Goal: Task Accomplishment & Management: Use online tool/utility

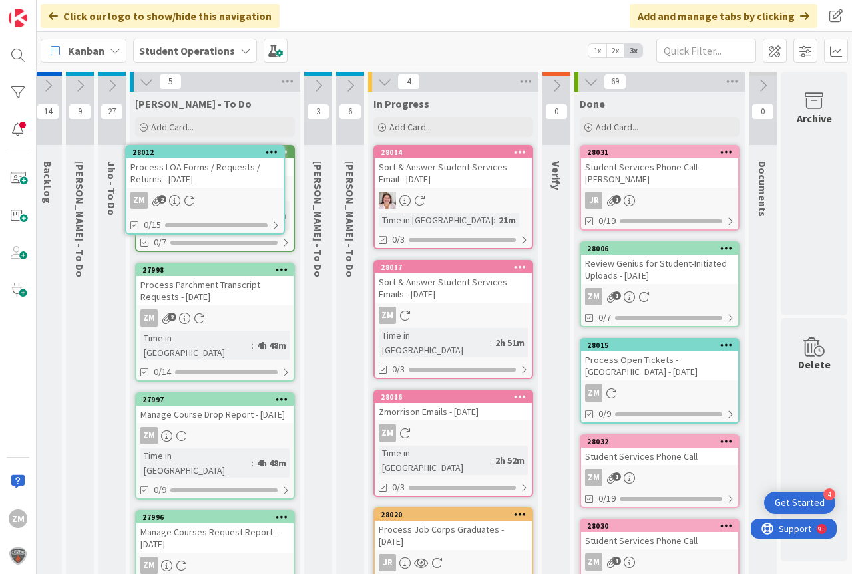
scroll to position [0, 45]
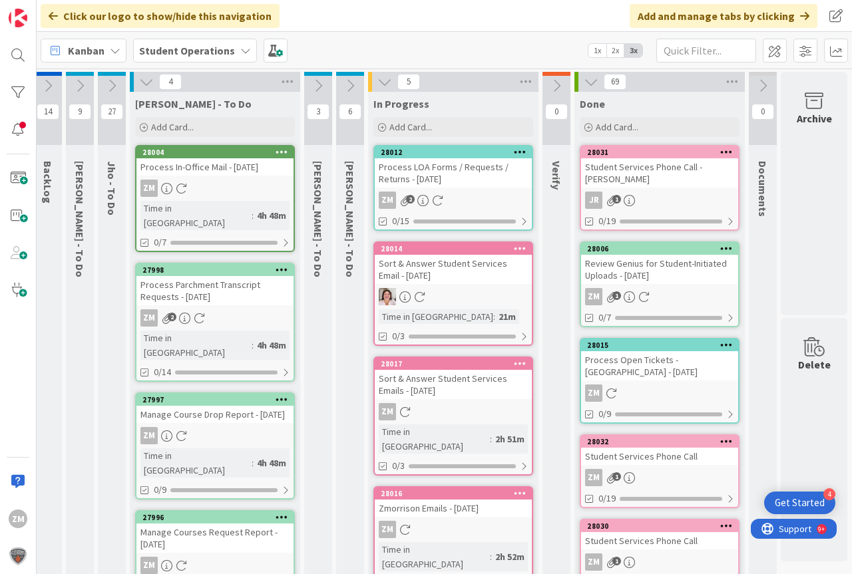
click at [451, 169] on div "Process LOA Forms / Requests / Returns - [DATE]" at bounding box center [453, 172] width 157 height 29
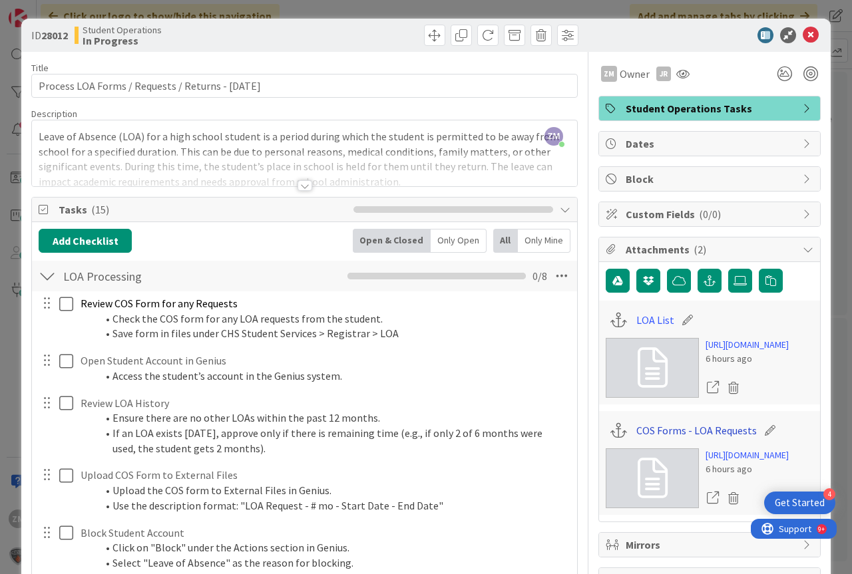
click at [687, 439] on link "COS Forms - LOA Requests" at bounding box center [696, 431] width 120 height 16
click at [803, 33] on icon at bounding box center [811, 35] width 16 height 16
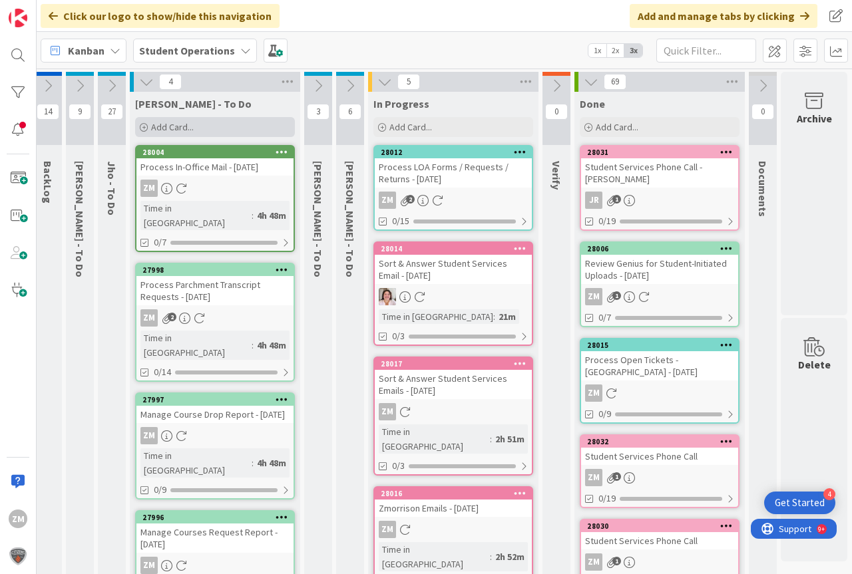
click at [166, 130] on span "Add Card..." at bounding box center [172, 127] width 43 height 12
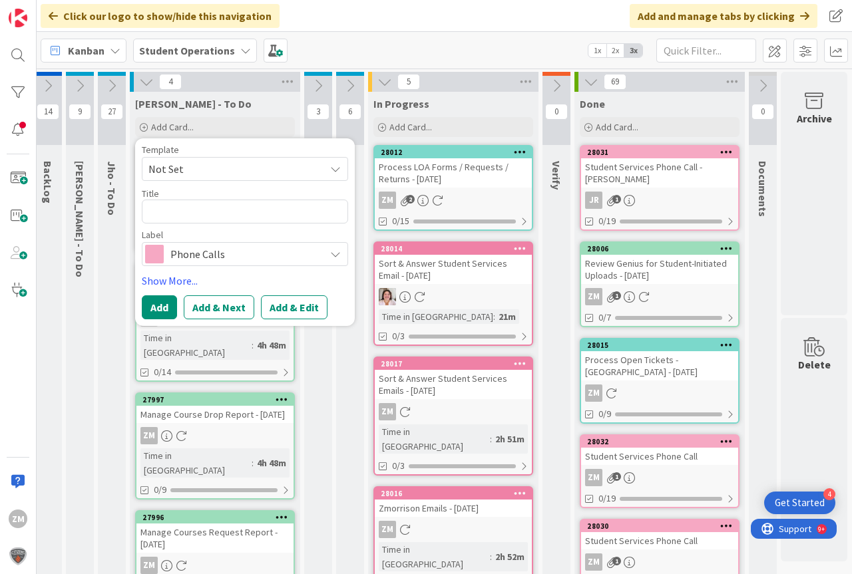
click at [330, 172] on icon at bounding box center [335, 169] width 11 height 11
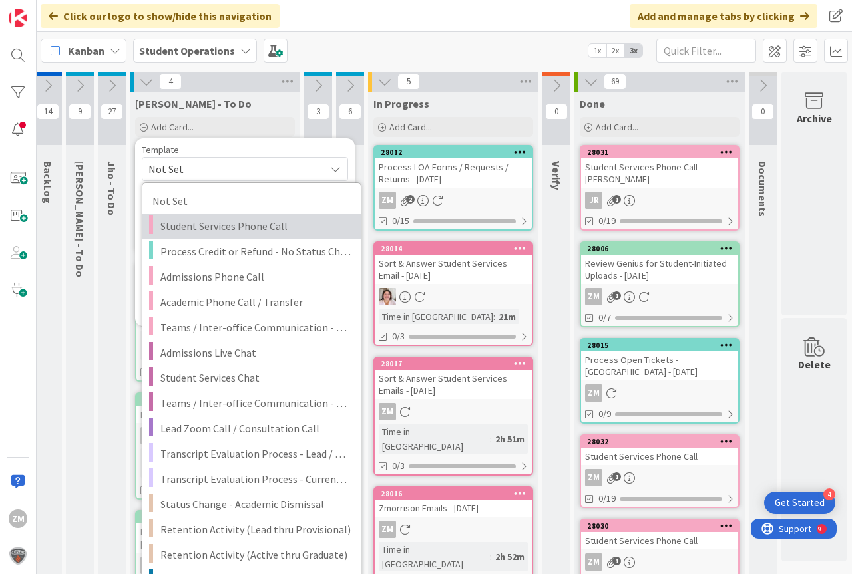
click at [230, 226] on span "Student Services Phone Call" at bounding box center [255, 226] width 190 height 17
type textarea "x"
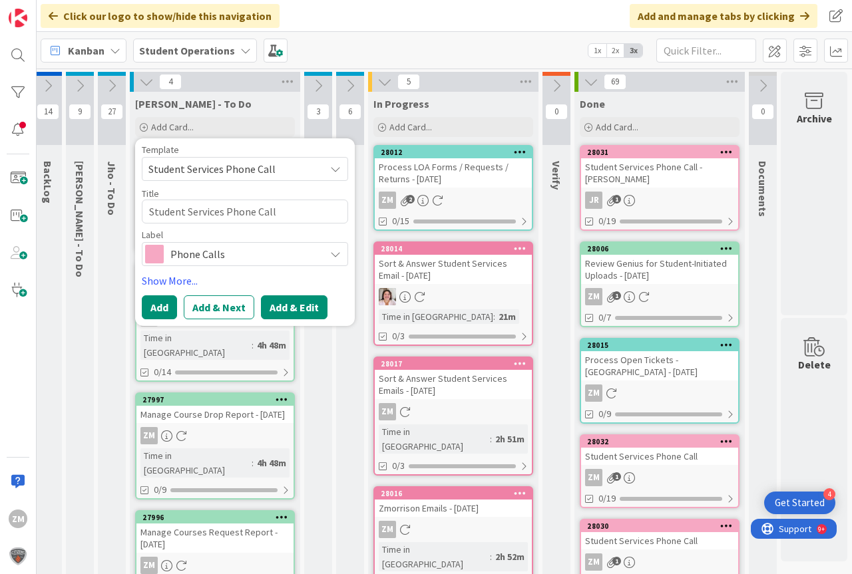
click at [297, 305] on button "Add & Edit" at bounding box center [294, 308] width 67 height 24
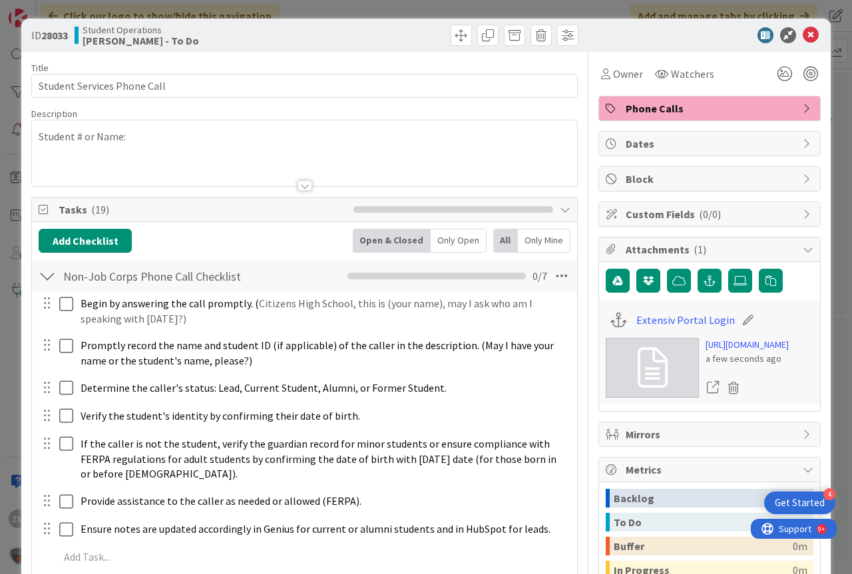
click at [154, 142] on p "Student # or Name:" at bounding box center [305, 136] width 532 height 15
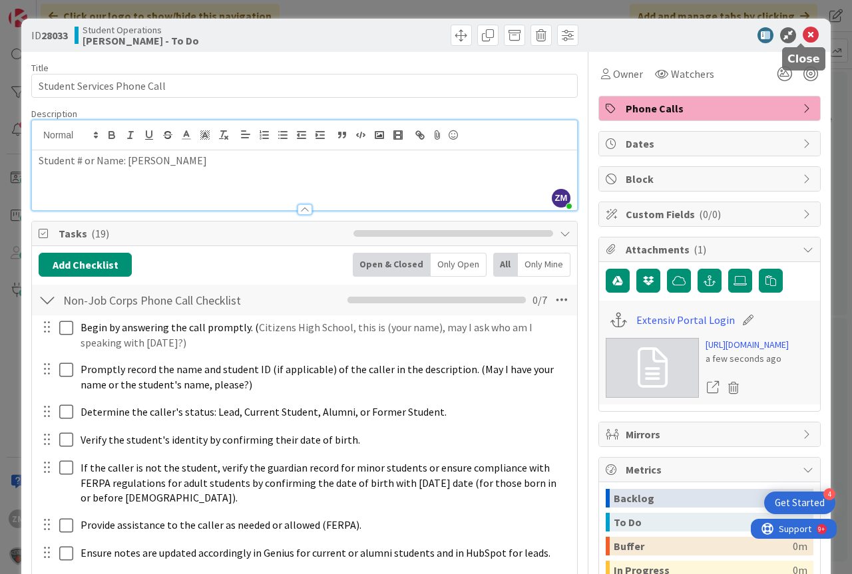
click at [804, 37] on icon at bounding box center [811, 35] width 16 height 16
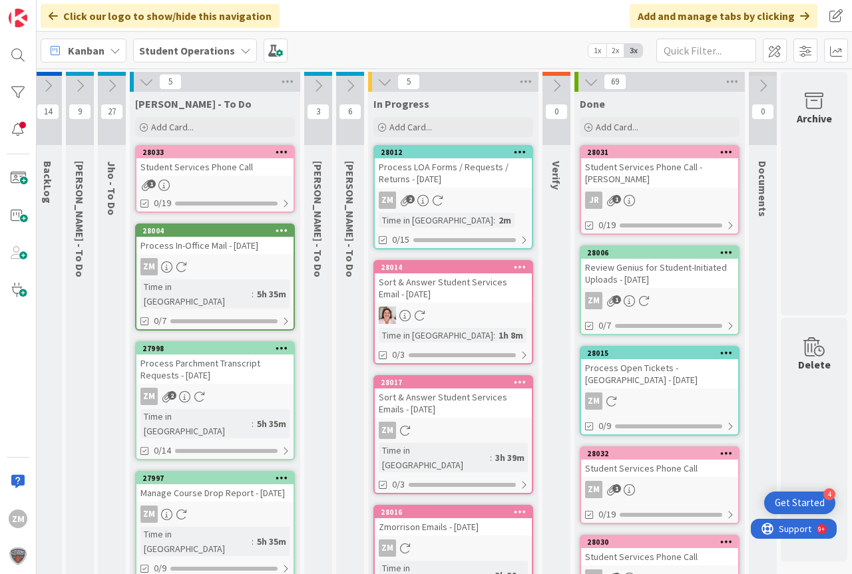
click at [278, 152] on icon at bounding box center [282, 151] width 13 height 9
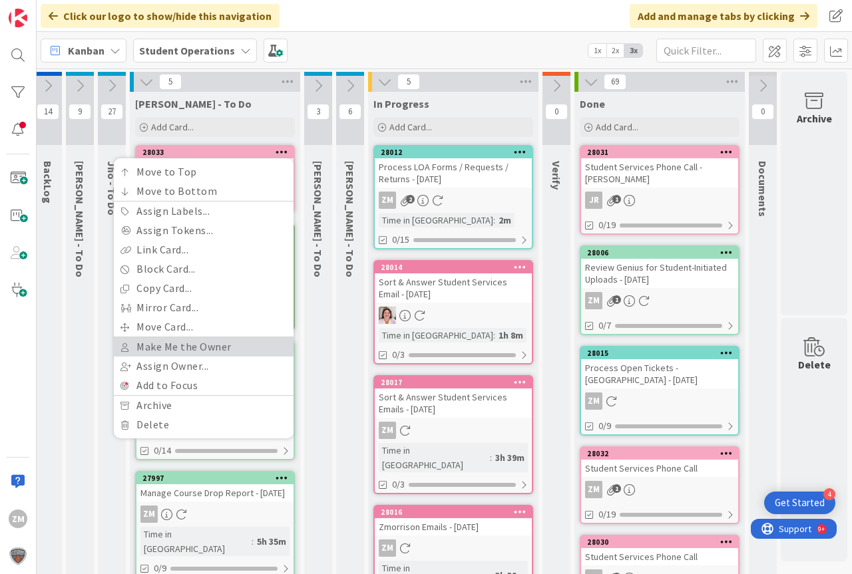
drag, startPoint x: 158, startPoint y: 346, endPoint x: 157, endPoint y: 333, distance: 13.4
click at [158, 345] on link "Make Me the Owner" at bounding box center [204, 347] width 180 height 19
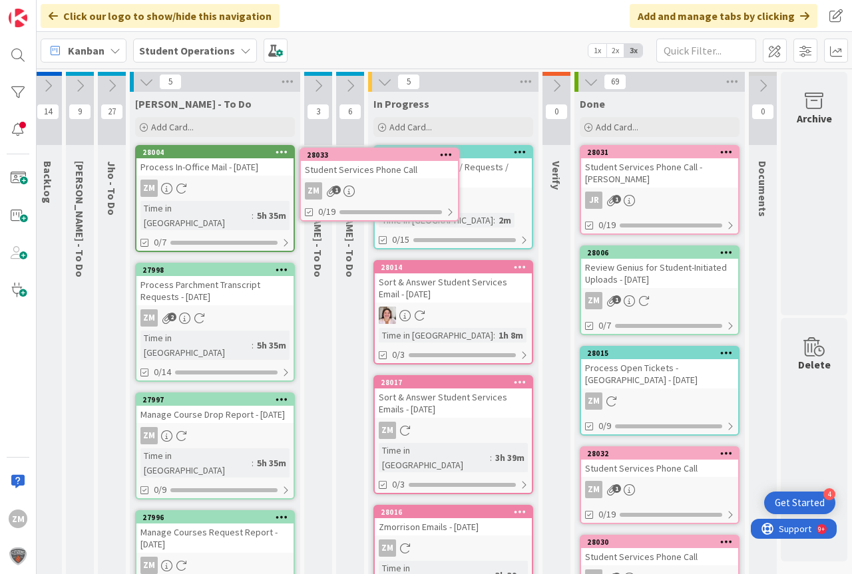
scroll to position [0, 24]
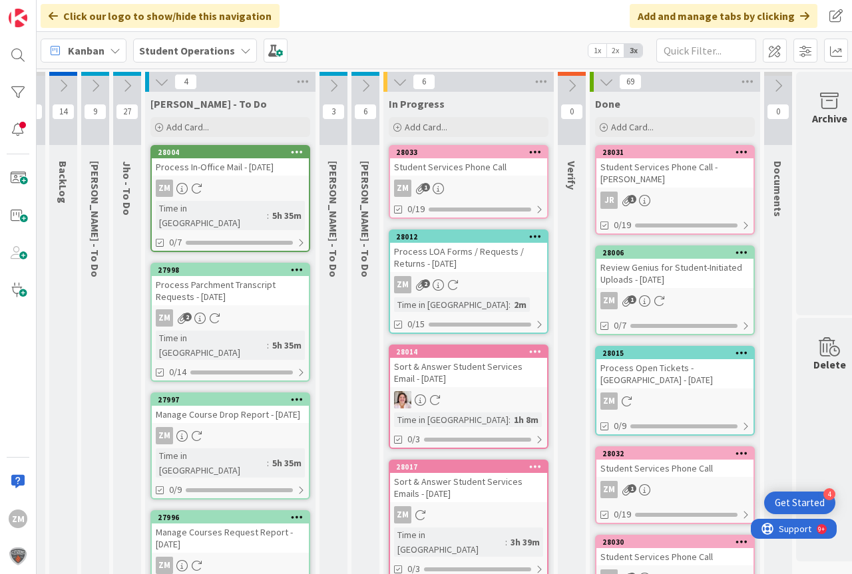
click at [460, 266] on div "Process LOA Forms / Requests / Returns - [DATE]" at bounding box center [468, 257] width 157 height 29
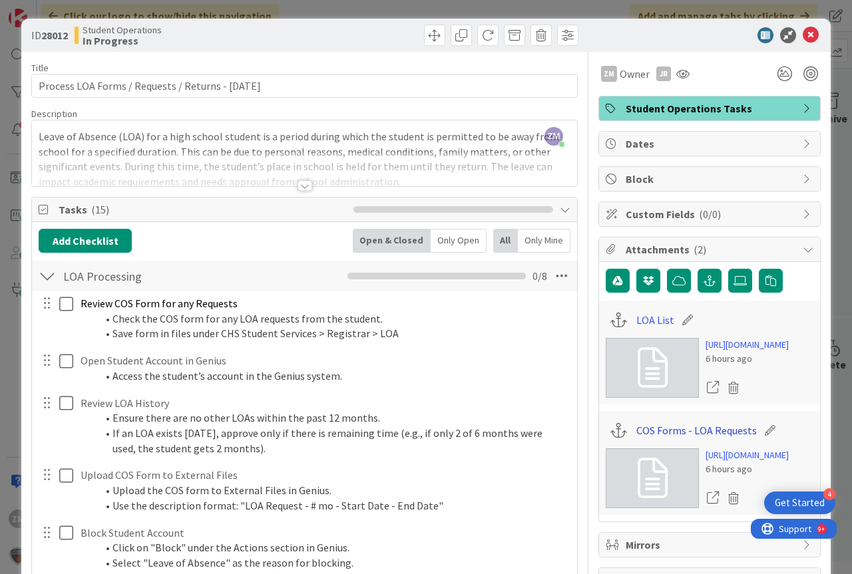
click at [664, 439] on link "COS Forms - LOA Requests" at bounding box center [696, 431] width 120 height 16
click at [638, 321] on link "LOA List" at bounding box center [655, 320] width 38 height 16
click at [803, 32] on icon at bounding box center [811, 35] width 16 height 16
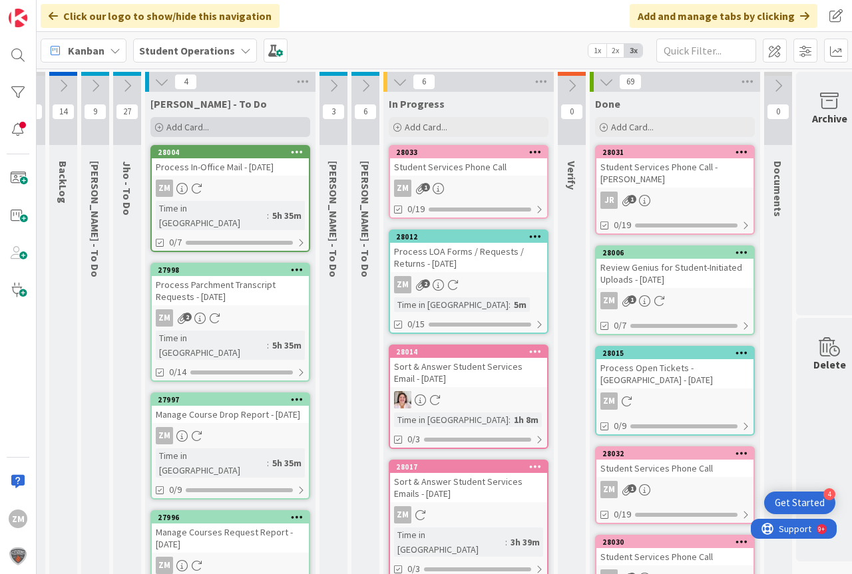
click at [190, 127] on span "Add Card..." at bounding box center [187, 127] width 43 height 12
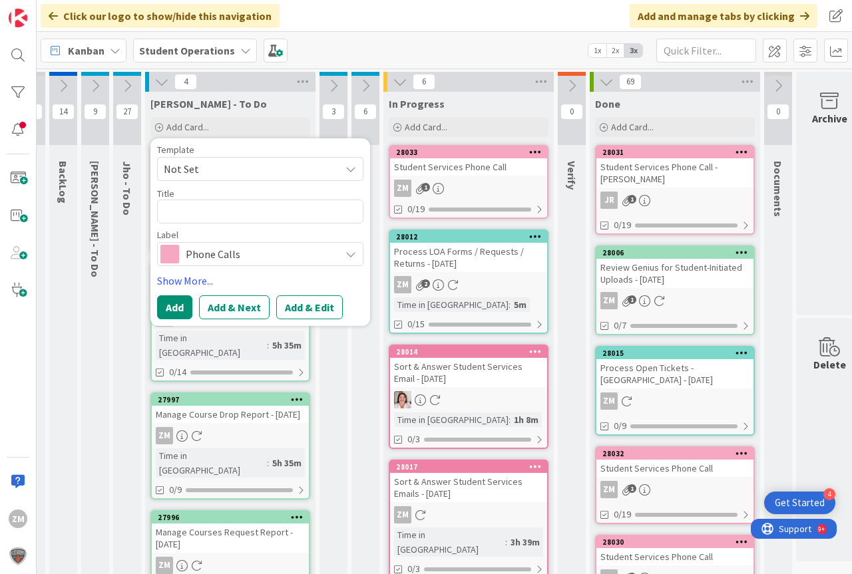
click at [353, 168] on icon at bounding box center [350, 169] width 11 height 11
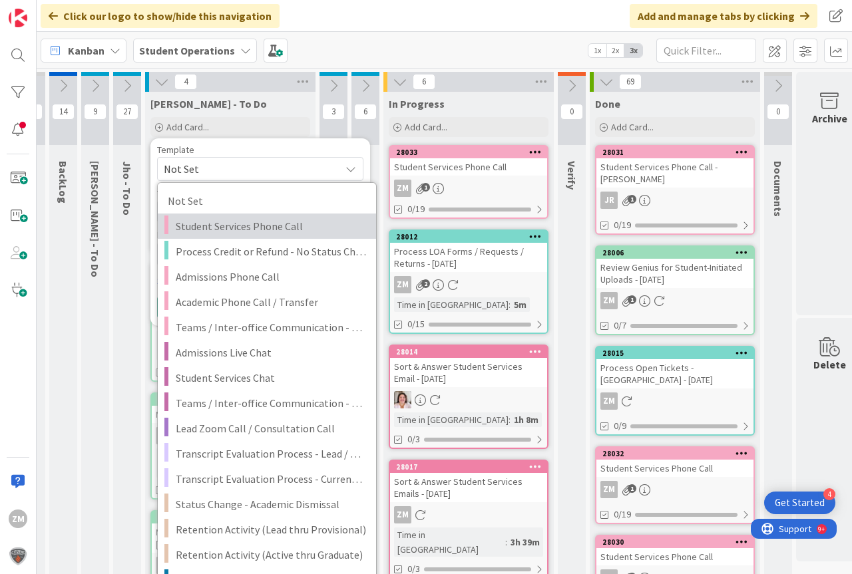
click at [214, 228] on span "Student Services Phone Call" at bounding box center [271, 226] width 190 height 17
type textarea "x"
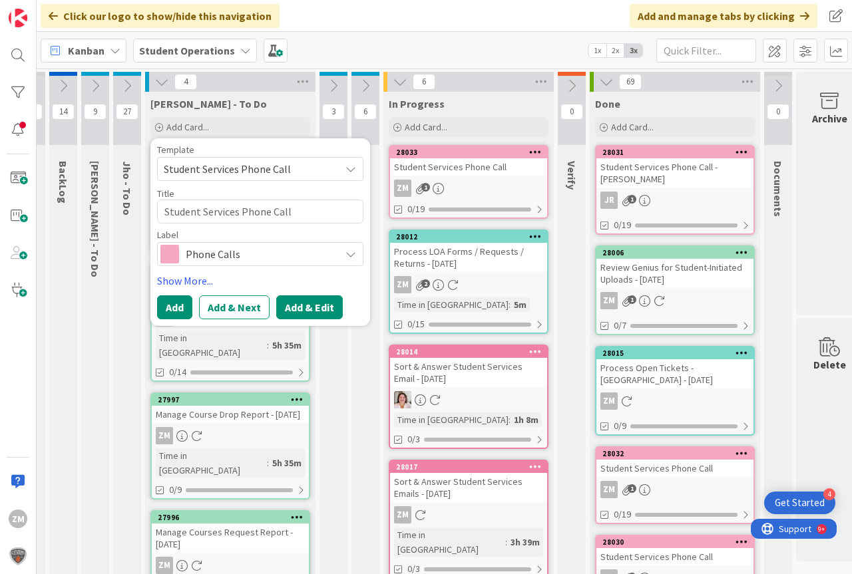
click at [298, 311] on button "Add & Edit" at bounding box center [309, 308] width 67 height 24
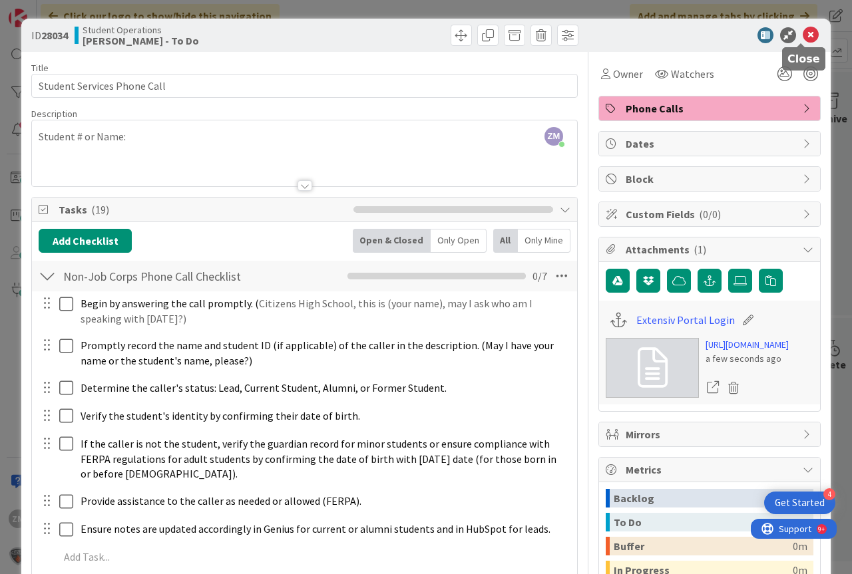
click at [803, 37] on icon at bounding box center [811, 35] width 16 height 16
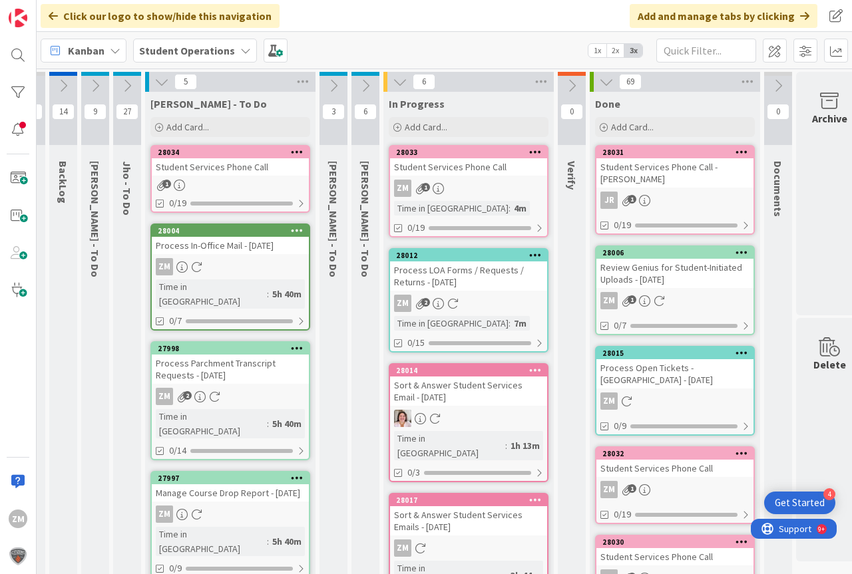
click at [292, 150] on icon at bounding box center [297, 151] width 13 height 9
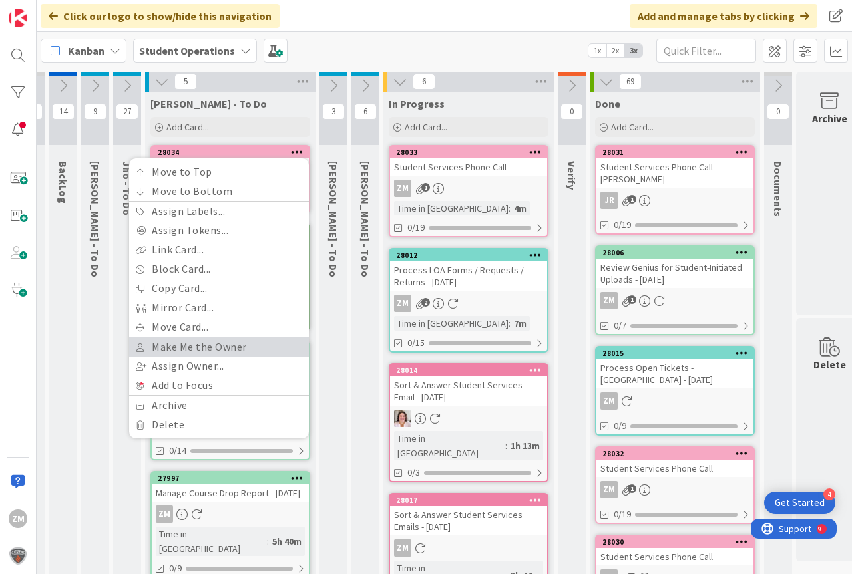
click at [194, 345] on link "Make Me the Owner" at bounding box center [219, 347] width 180 height 19
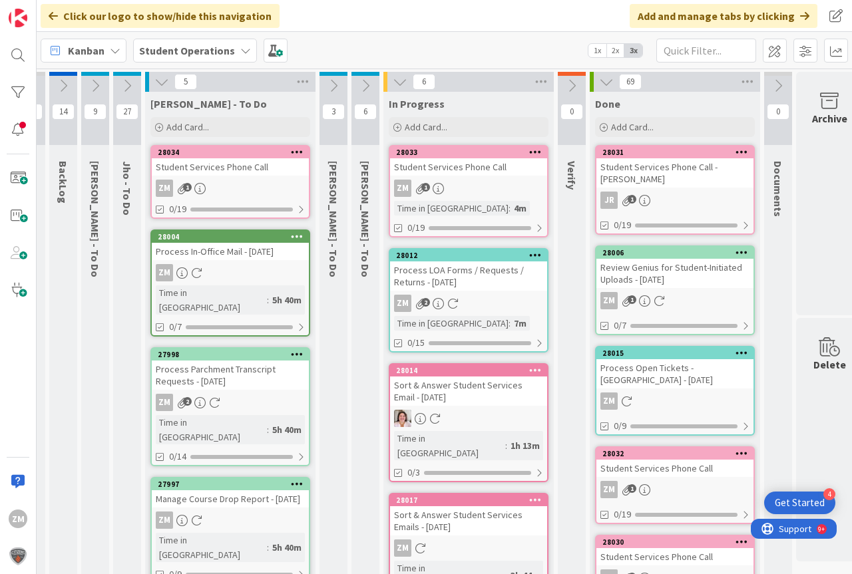
click at [480, 186] on div "ZM 1" at bounding box center [468, 188] width 157 height 17
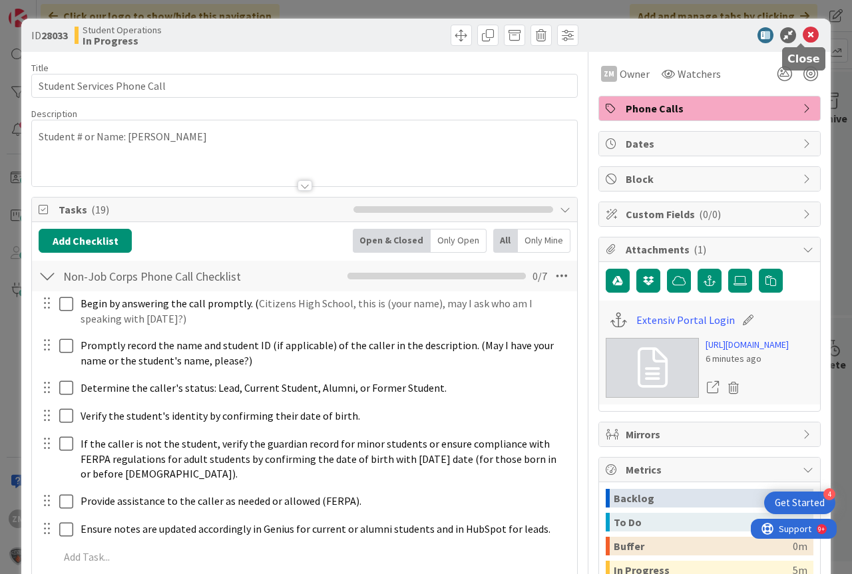
click at [803, 28] on icon at bounding box center [811, 35] width 16 height 16
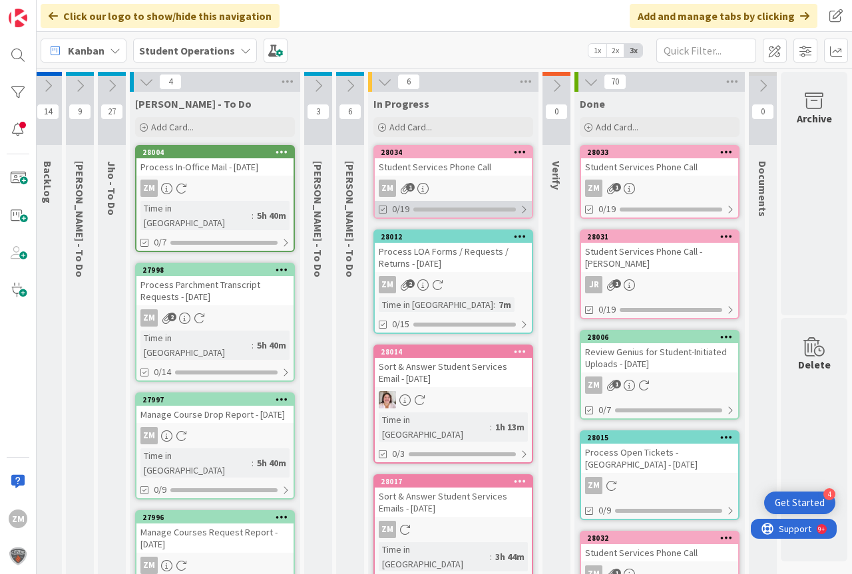
click at [419, 202] on div "0/19" at bounding box center [453, 209] width 157 height 17
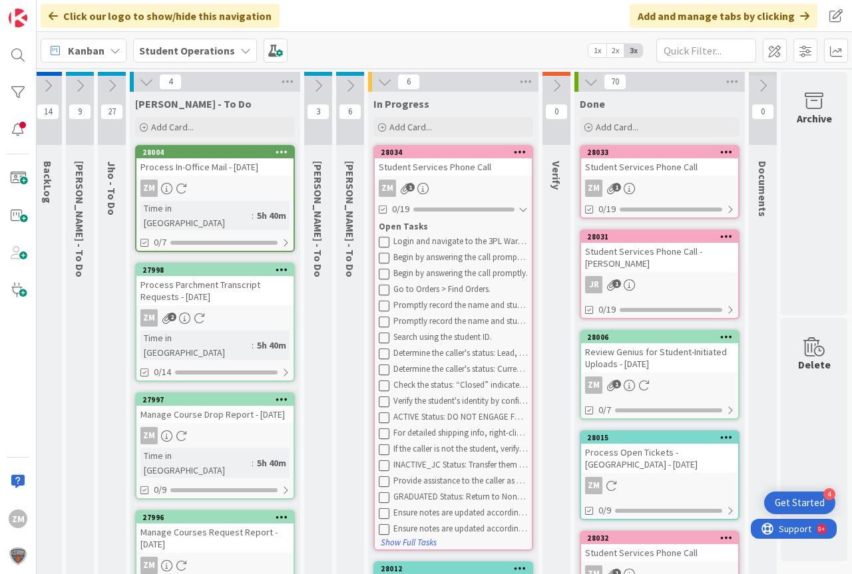
click at [471, 172] on div "Student Services Phone Call" at bounding box center [453, 166] width 157 height 17
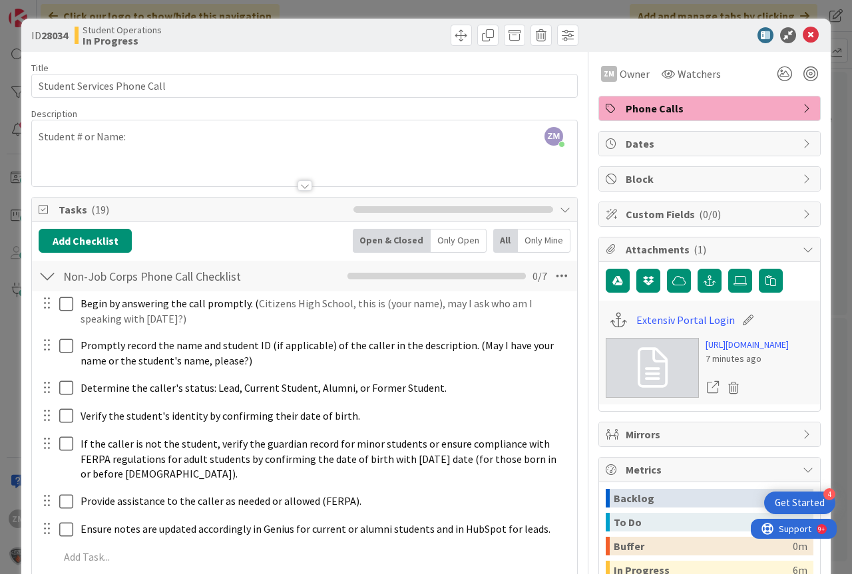
click at [146, 142] on div "ZM [PERSON_NAME] just joined Student # or Name:" at bounding box center [304, 153] width 545 height 66
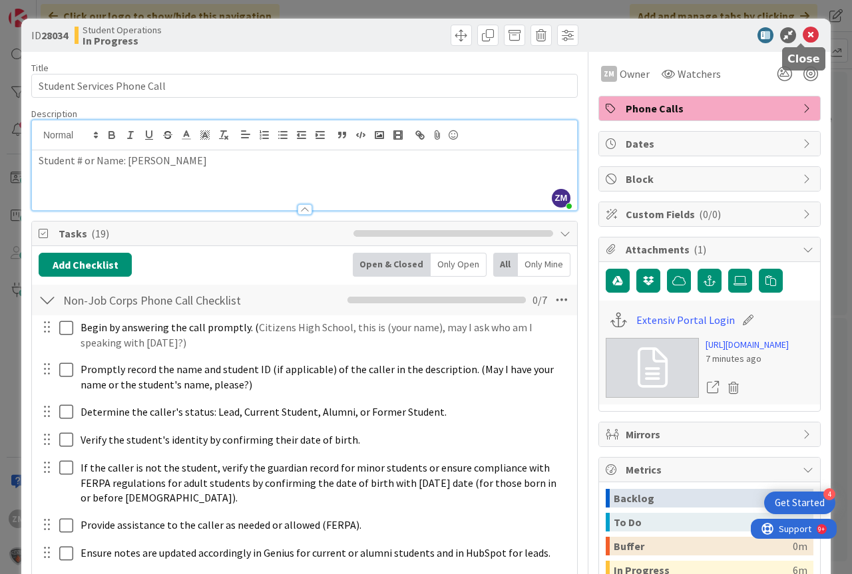
click at [803, 35] on icon at bounding box center [811, 35] width 16 height 16
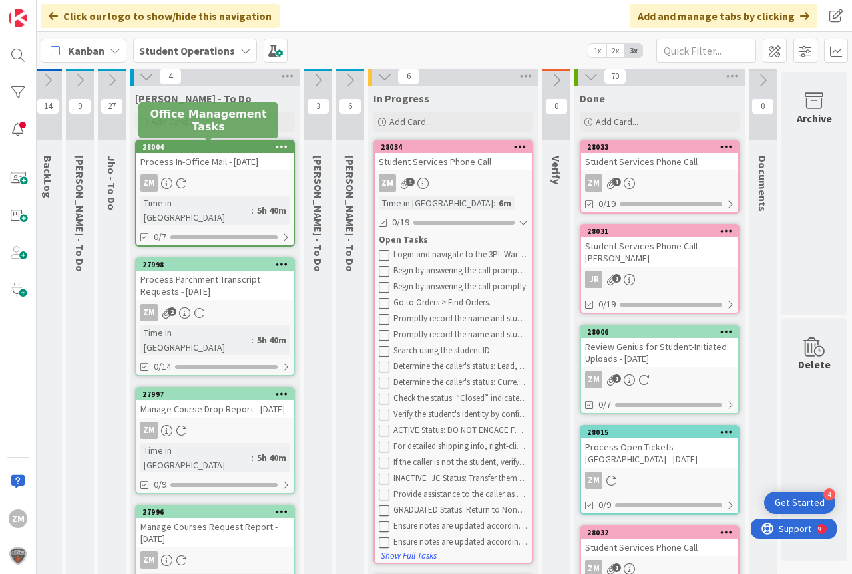
click at [183, 175] on div "ZM" at bounding box center [214, 182] width 157 height 17
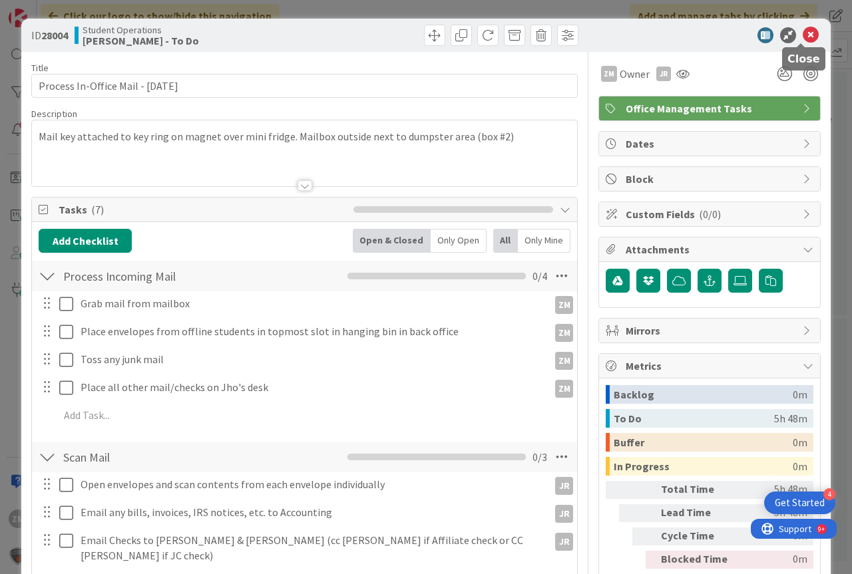
click at [803, 39] on icon at bounding box center [811, 35] width 16 height 16
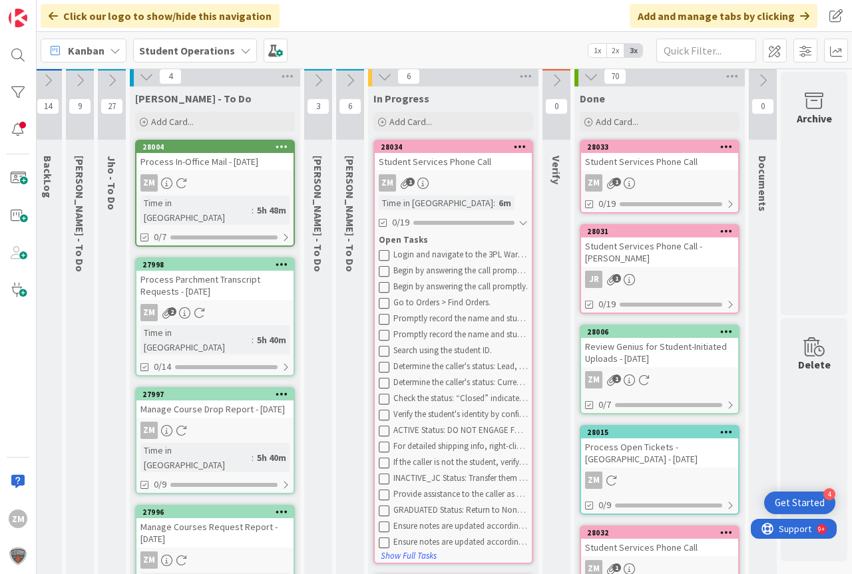
click at [445, 181] on div "ZM 1" at bounding box center [453, 182] width 157 height 17
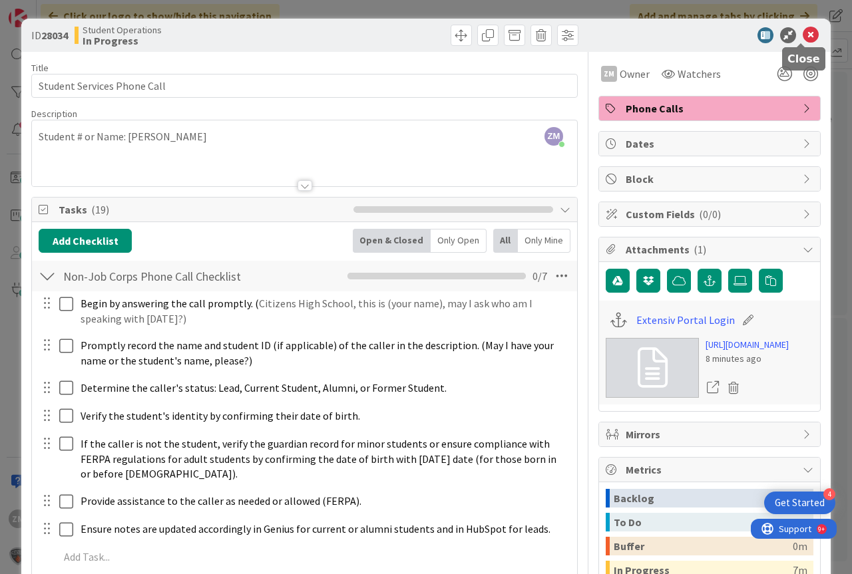
drag, startPoint x: 798, startPoint y: 37, endPoint x: 792, endPoint y: 41, distance: 7.6
click at [803, 31] on icon at bounding box center [811, 35] width 16 height 16
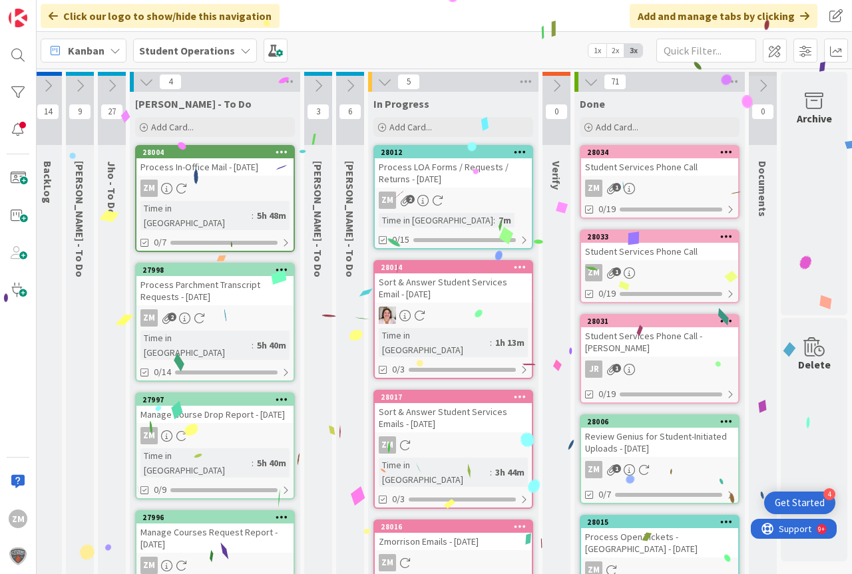
click at [624, 278] on icon at bounding box center [629, 273] width 11 height 11
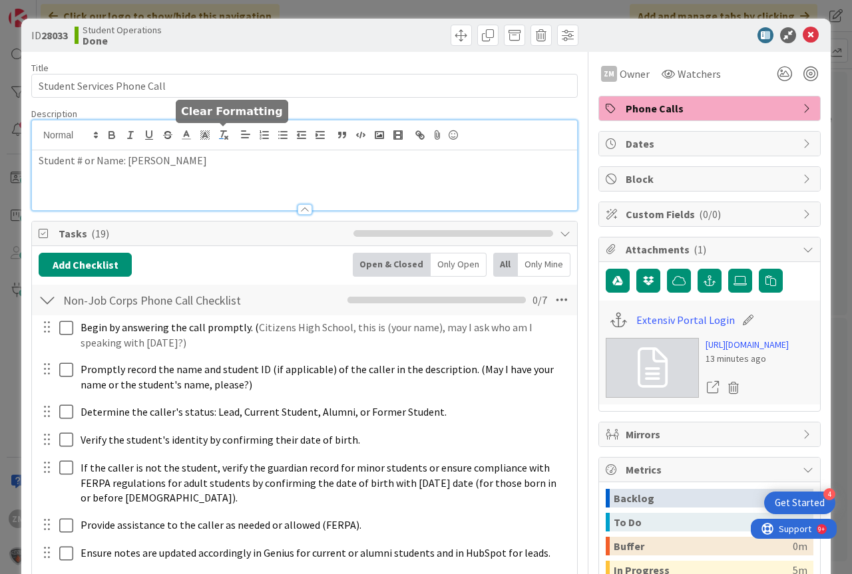
click at [226, 142] on div "Student # or Name: [PERSON_NAME]" at bounding box center [304, 165] width 545 height 90
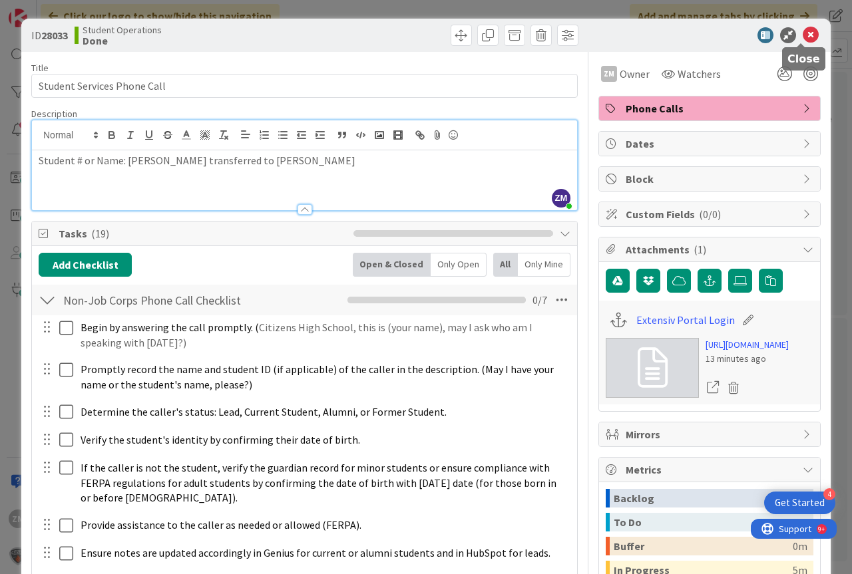
drag, startPoint x: 799, startPoint y: 33, endPoint x: 790, endPoint y: 41, distance: 11.9
click at [803, 35] on icon at bounding box center [811, 35] width 16 height 16
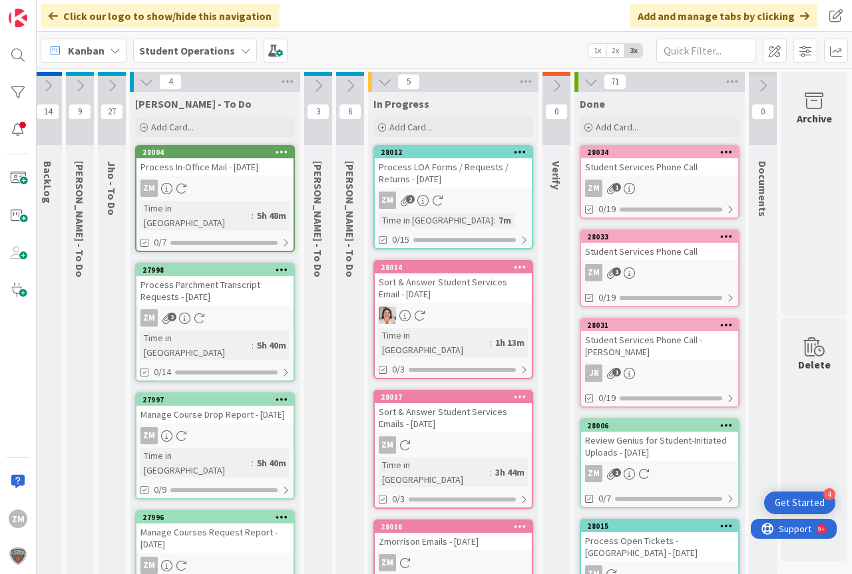
click at [415, 177] on div "Process LOA Forms / Requests / Returns - [DATE]" at bounding box center [453, 172] width 157 height 29
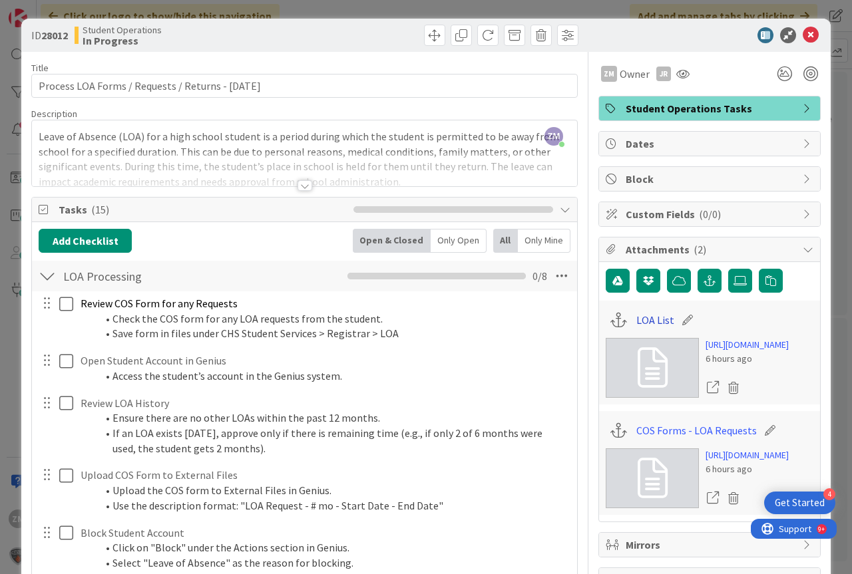
click at [642, 320] on link "LOA List" at bounding box center [655, 320] width 38 height 16
click at [805, 32] on icon at bounding box center [811, 35] width 16 height 16
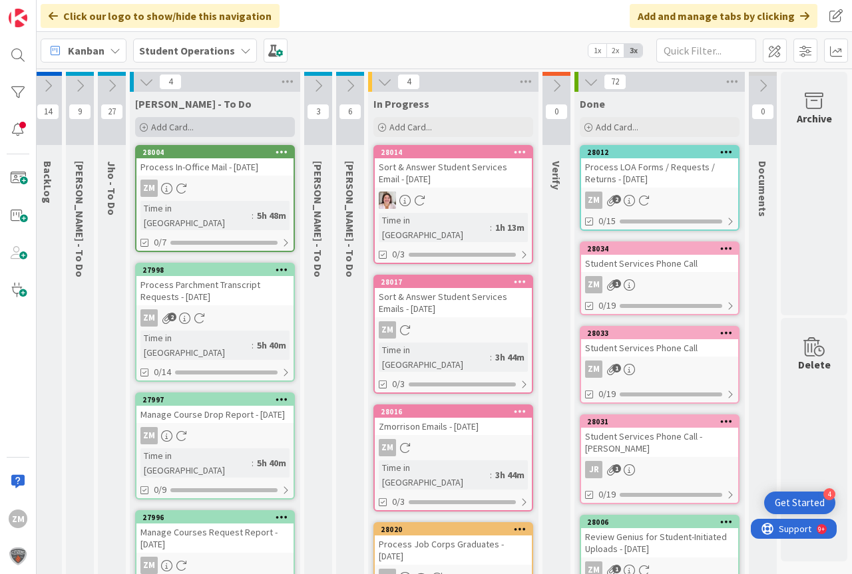
click at [154, 130] on span "Add Card..." at bounding box center [172, 127] width 43 height 12
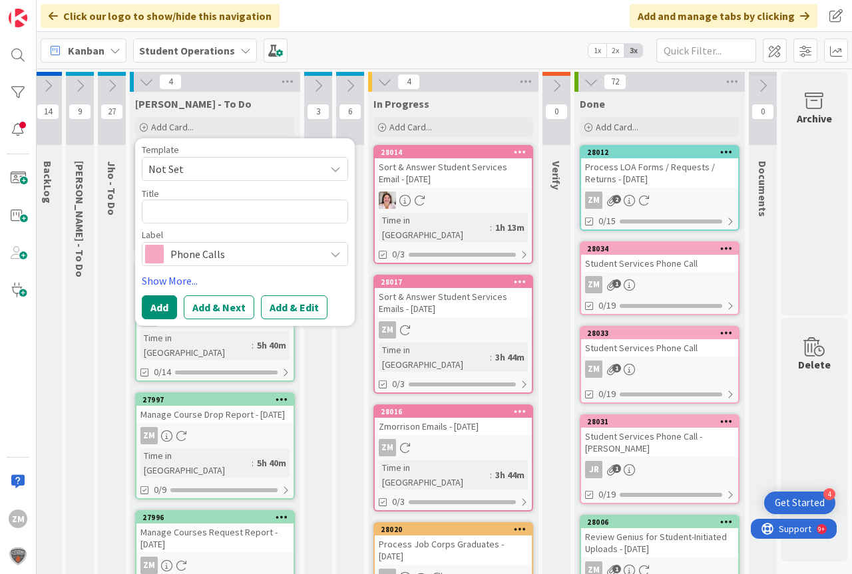
click at [330, 173] on icon at bounding box center [335, 169] width 11 height 11
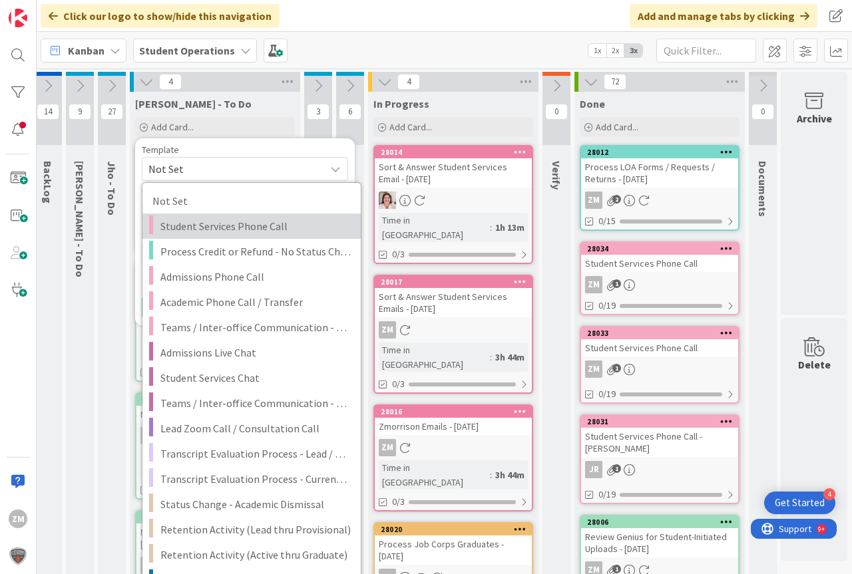
click at [199, 225] on span "Student Services Phone Call" at bounding box center [255, 226] width 190 height 17
type textarea "x"
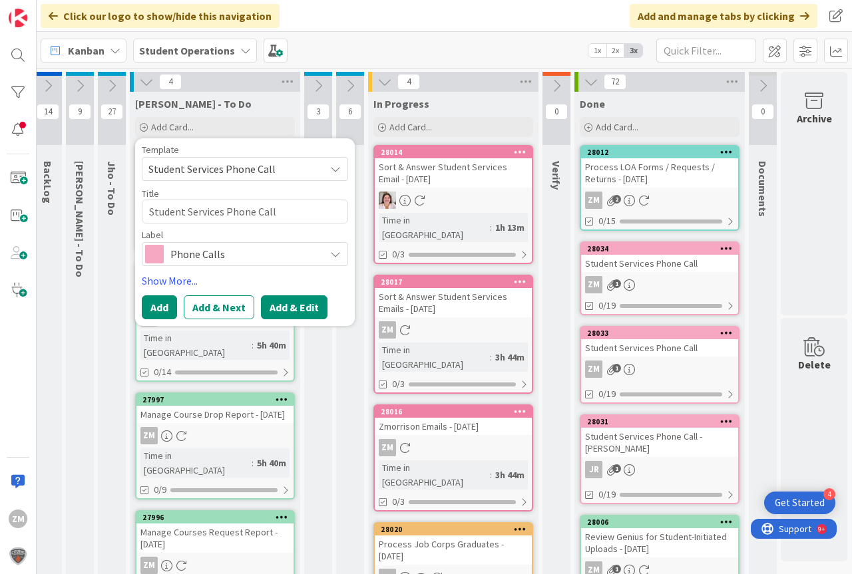
click at [284, 308] on button "Add & Edit" at bounding box center [294, 308] width 67 height 24
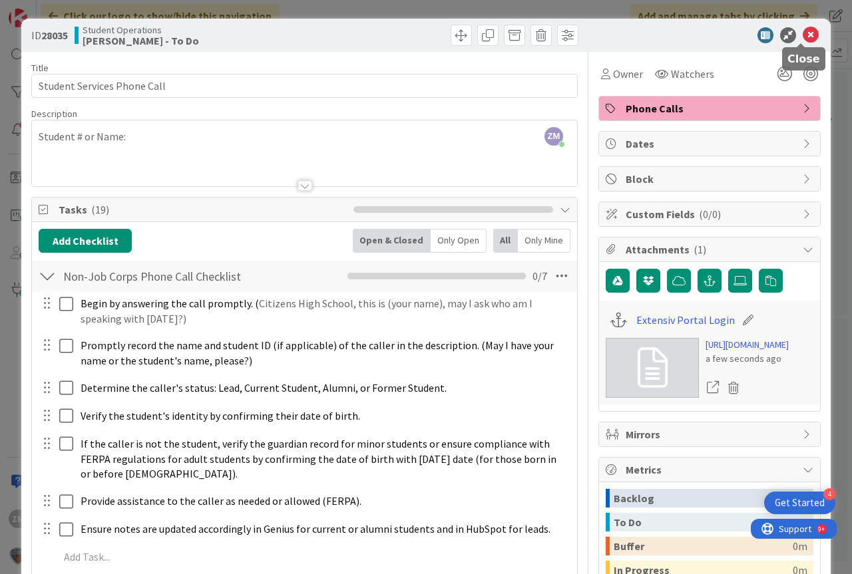
click at [799, 27] on div "ID 28035 Student Operations [PERSON_NAME] - To Do" at bounding box center [425, 35] width 809 height 33
click at [803, 35] on icon at bounding box center [811, 35] width 16 height 16
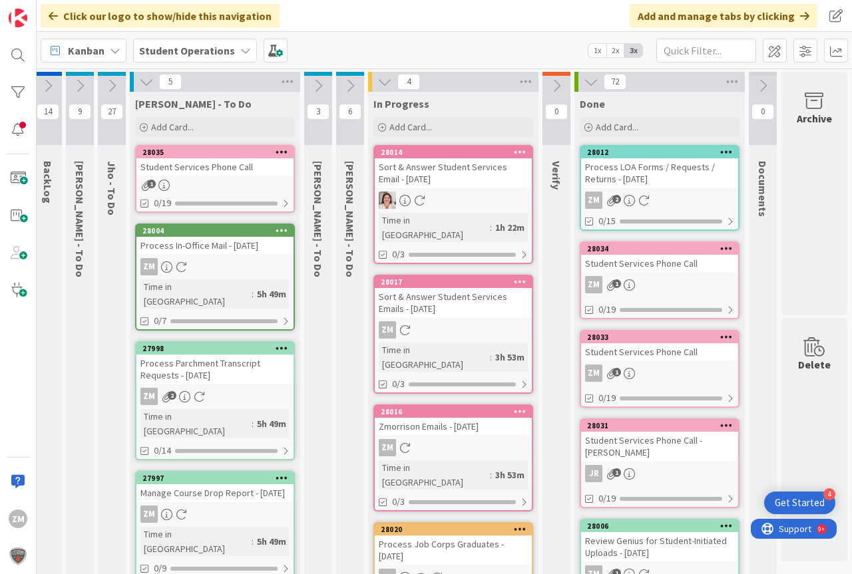
click at [182, 173] on div "Student Services Phone Call" at bounding box center [214, 166] width 157 height 17
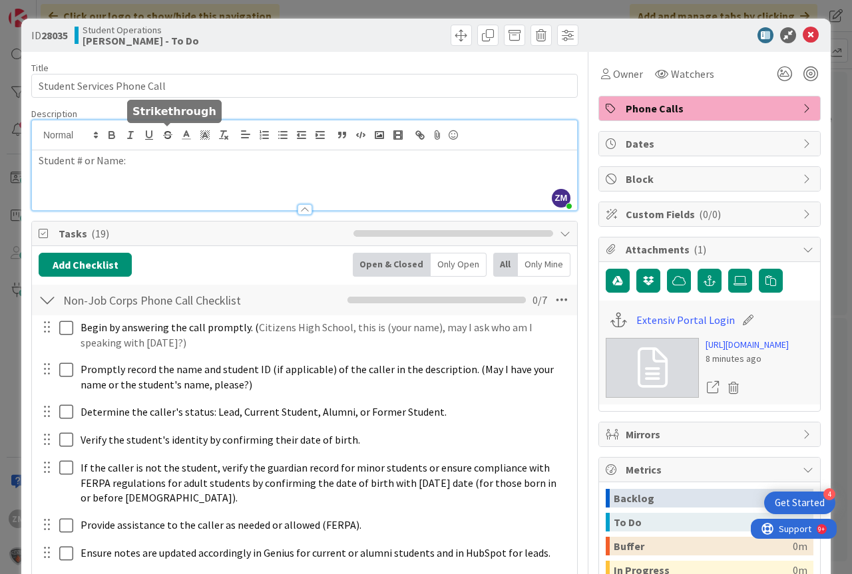
click at [170, 141] on div "ZM [PERSON_NAME] just joined Student # or Name:" at bounding box center [304, 165] width 545 height 90
click at [803, 37] on icon at bounding box center [811, 35] width 16 height 16
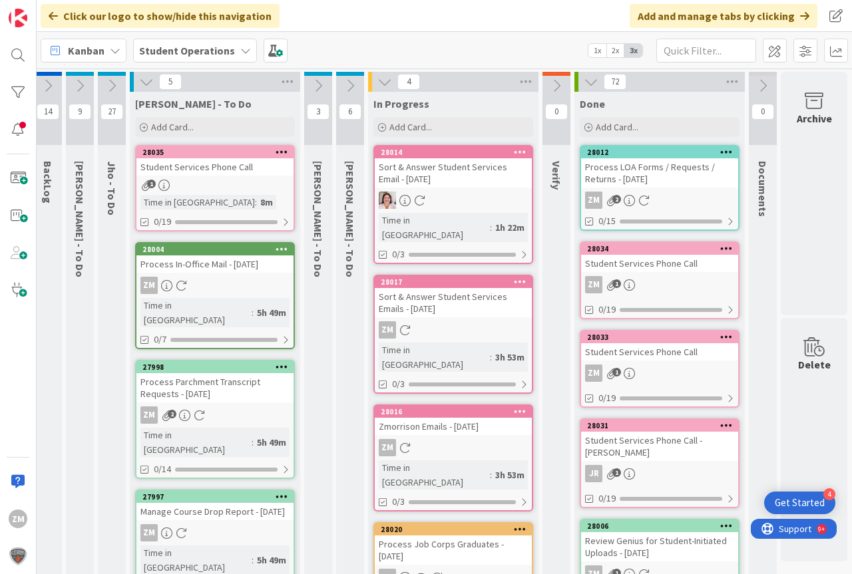
click at [276, 156] on icon at bounding box center [282, 151] width 13 height 9
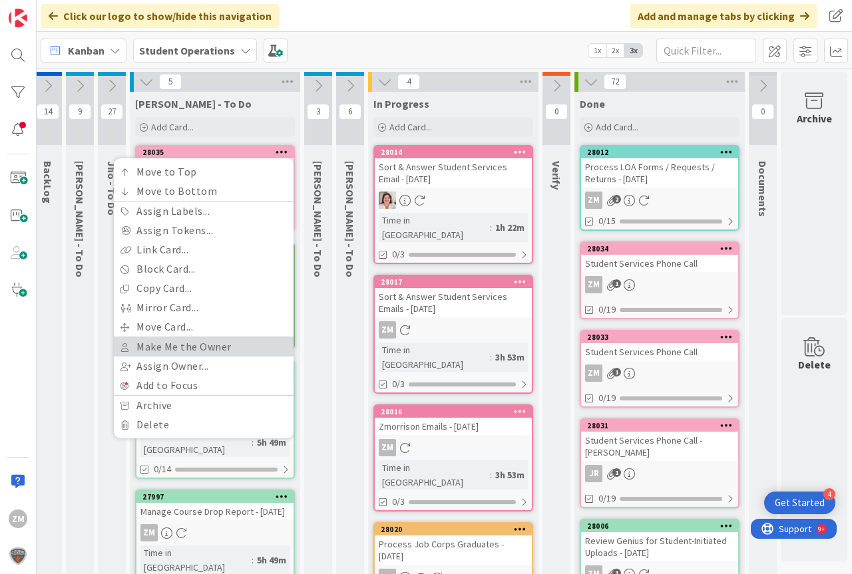
click at [152, 343] on link "Make Me the Owner" at bounding box center [204, 347] width 180 height 19
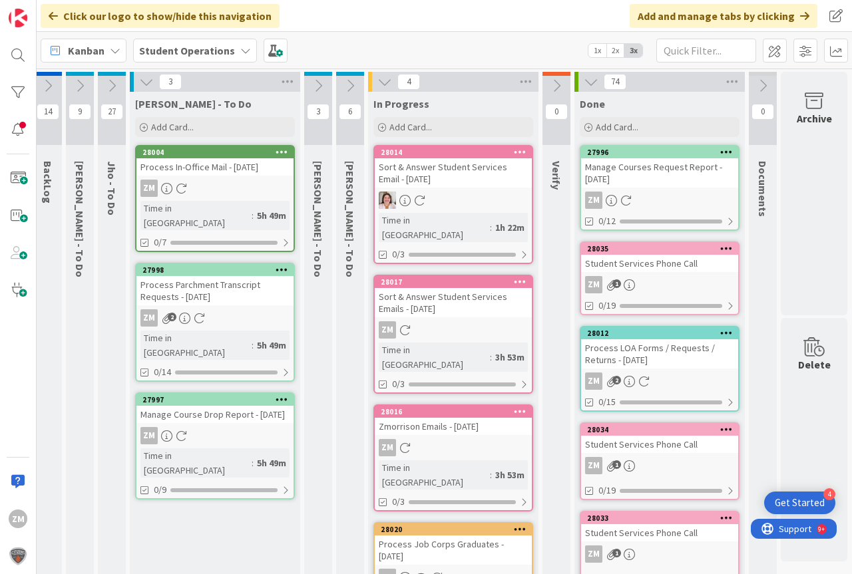
scroll to position [0, 42]
